Goal: Information Seeking & Learning: Learn about a topic

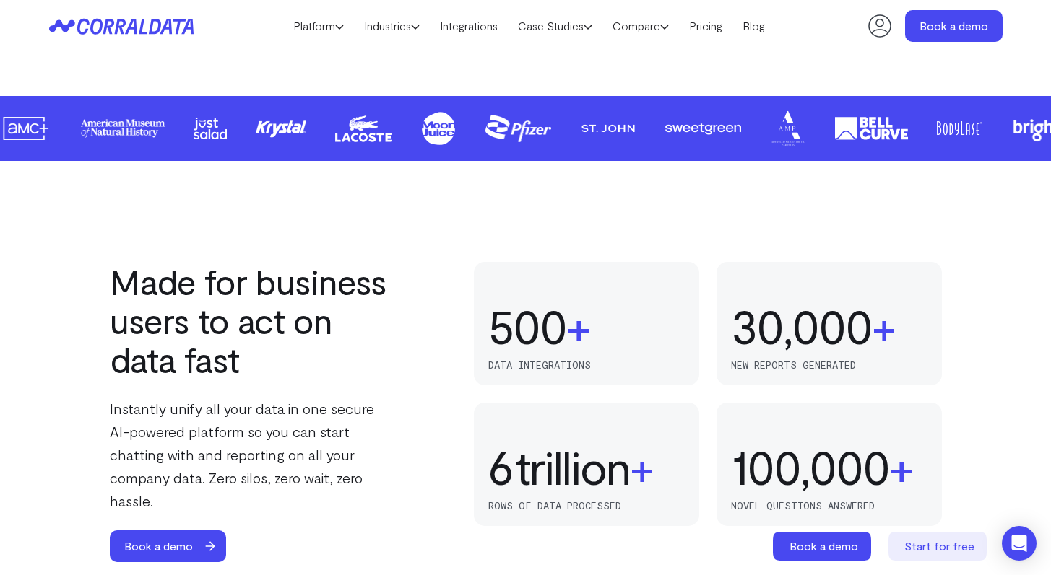
scroll to position [677, 0]
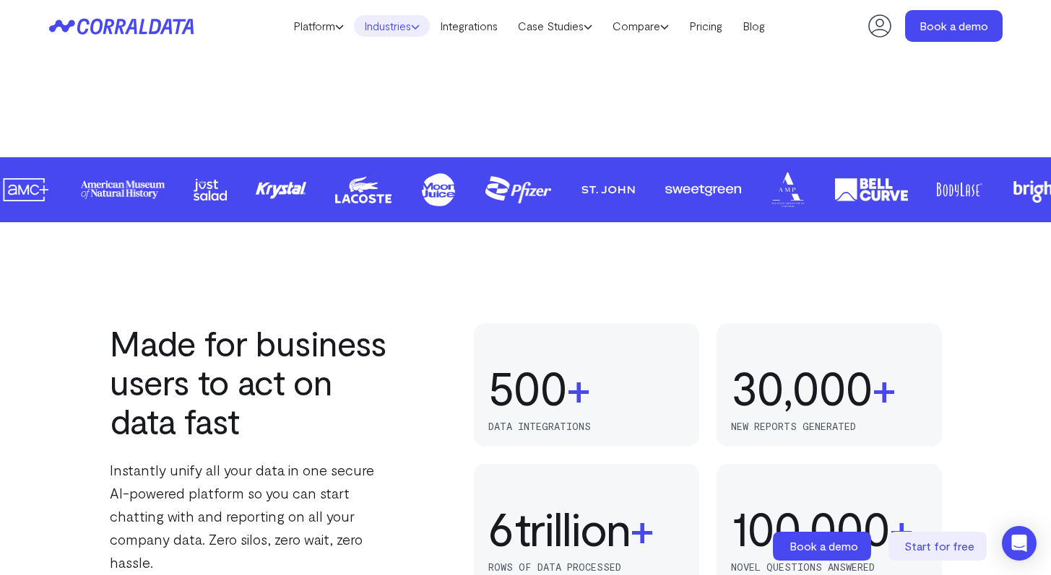
click at [375, 33] on link "Industries" at bounding box center [392, 26] width 76 height 22
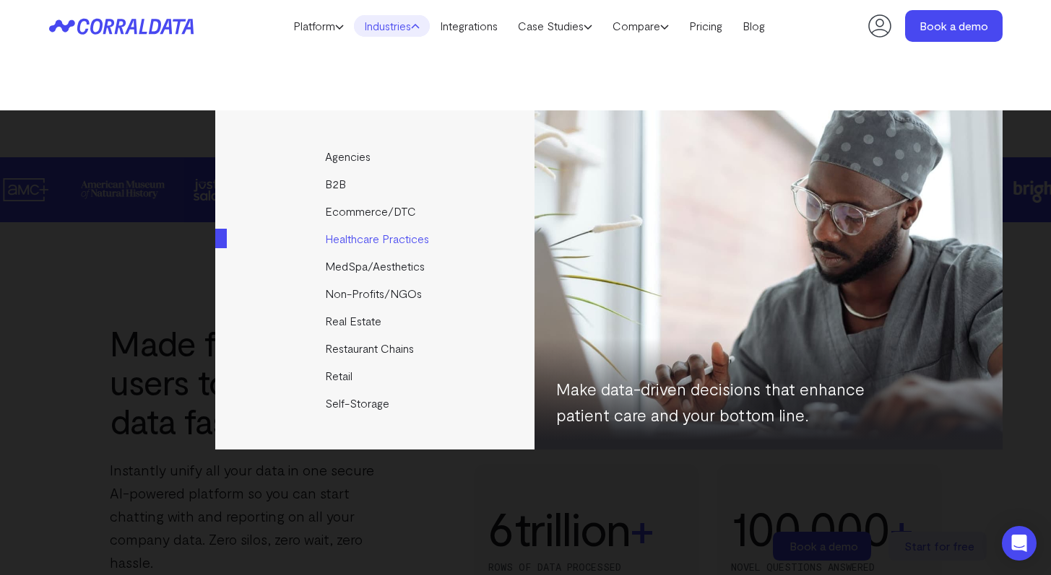
click at [359, 237] on link "Healthcare Practices" at bounding box center [375, 238] width 321 height 27
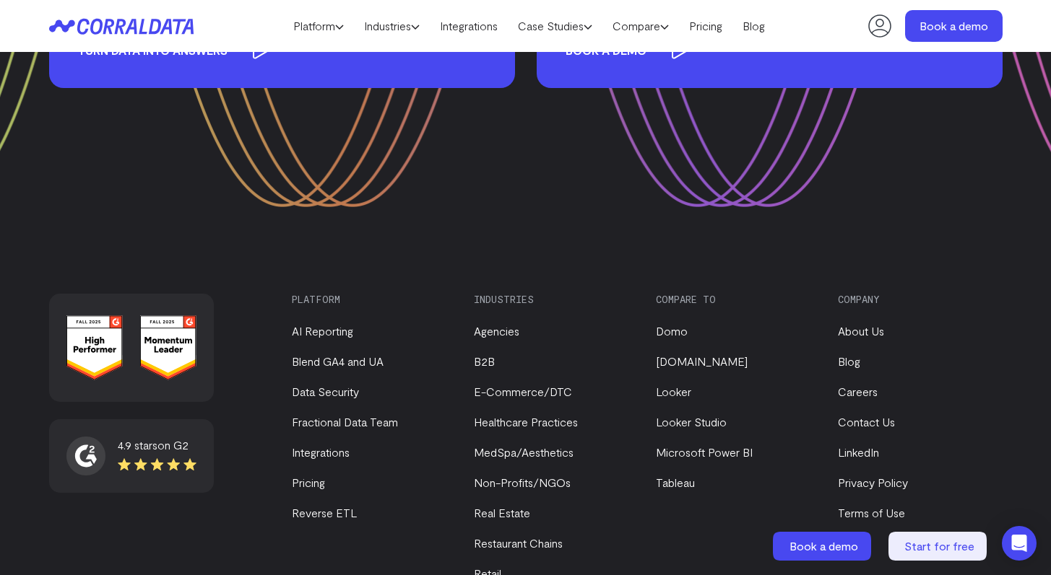
scroll to position [5761, 0]
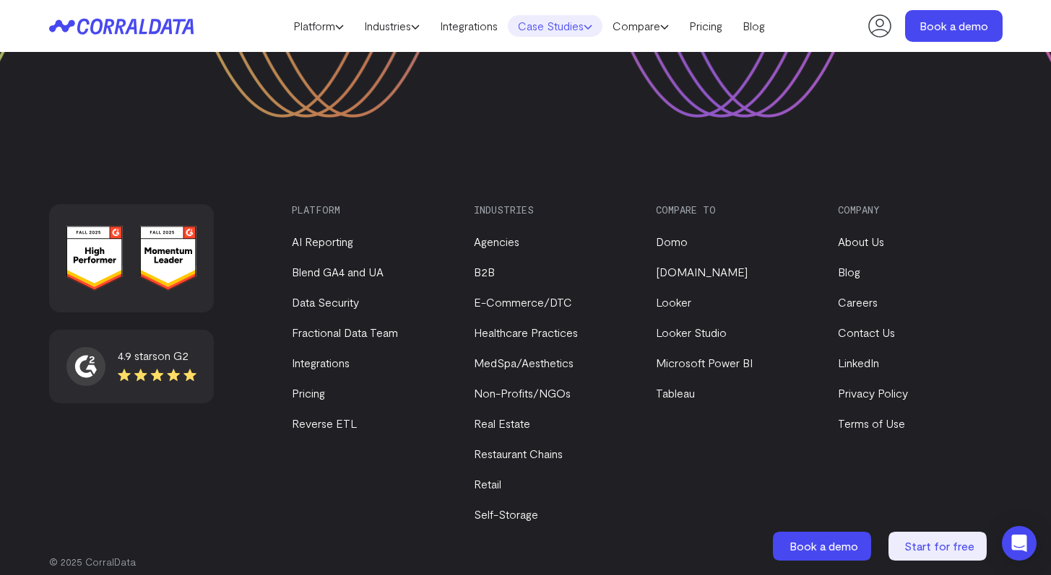
click at [568, 22] on link "Case Studies" at bounding box center [555, 26] width 95 height 22
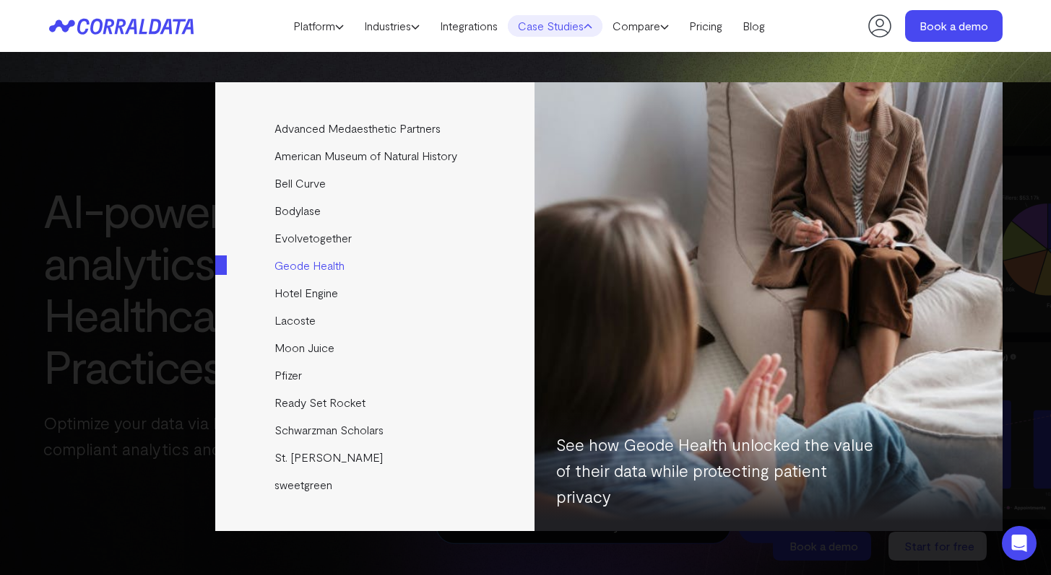
scroll to position [8, 0]
